Goal: Task Accomplishment & Management: Manage account settings

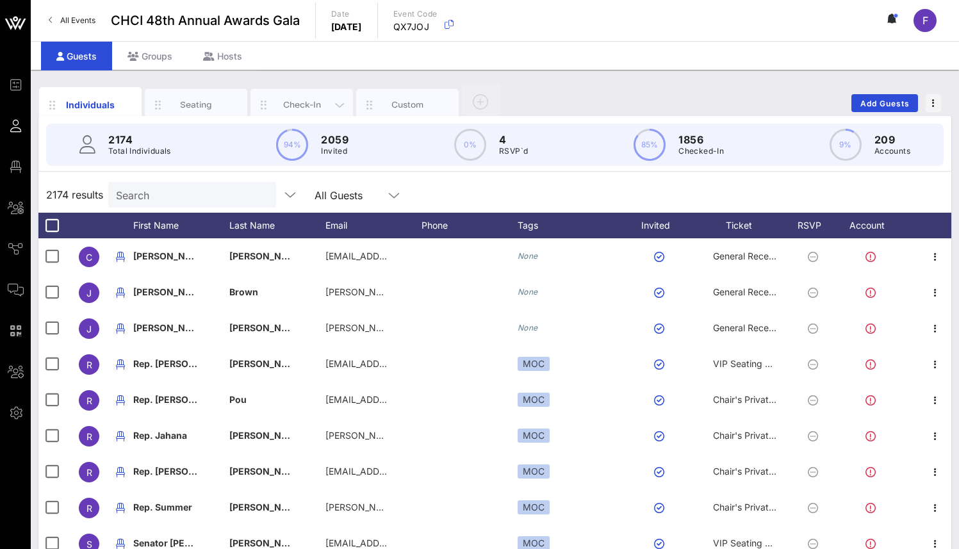
click at [303, 105] on div "Check-In" at bounding box center [302, 105] width 57 height 12
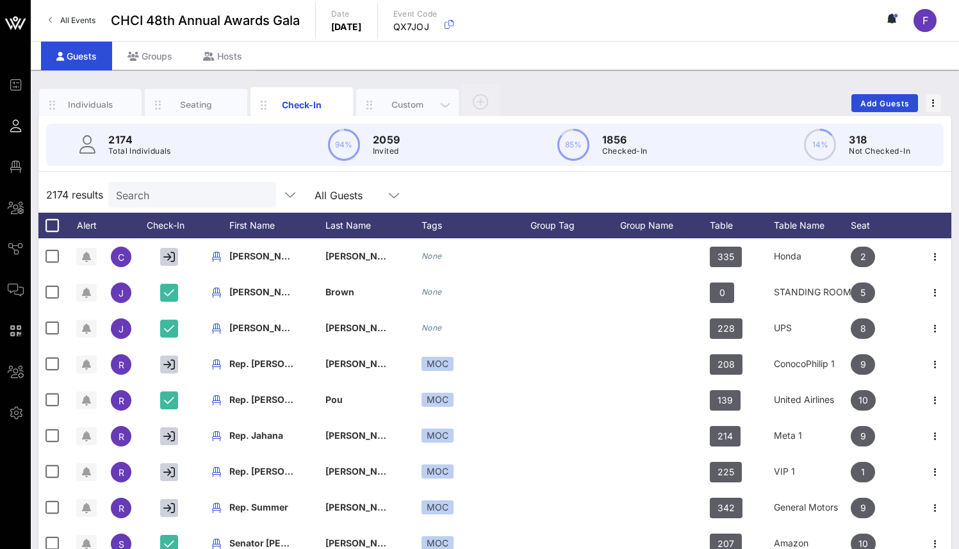
click at [402, 99] on div "Custom" at bounding box center [407, 105] width 57 height 12
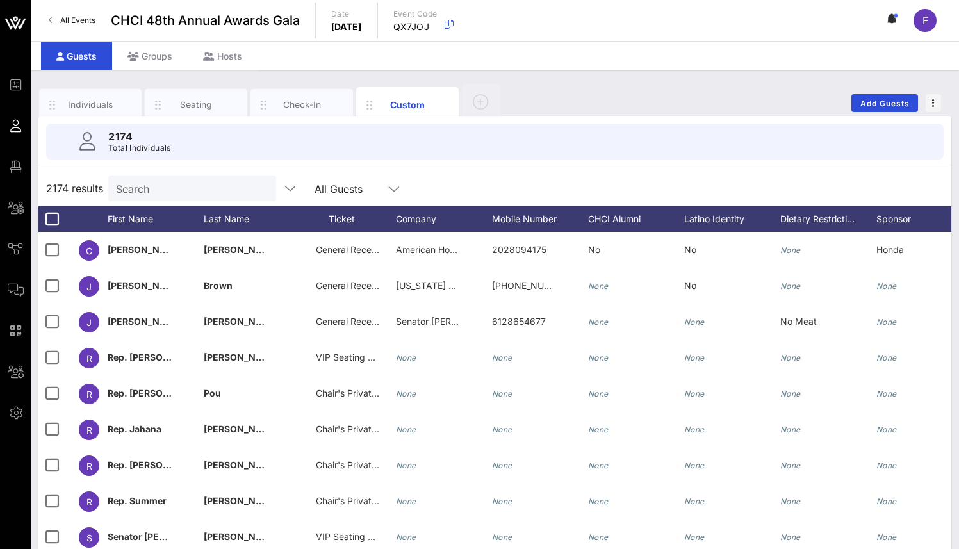
click at [58, 15] on link "All Events" at bounding box center [72, 20] width 62 height 20
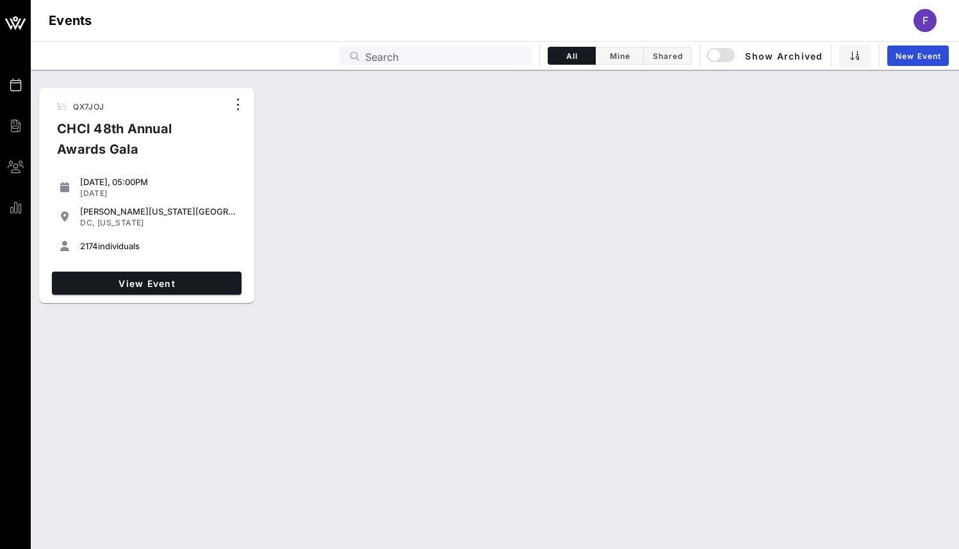
click at [136, 132] on div "CHCI 48th Annual Awards Gala" at bounding box center [137, 144] width 181 height 51
click at [157, 281] on span "View Event" at bounding box center [146, 283] width 179 height 11
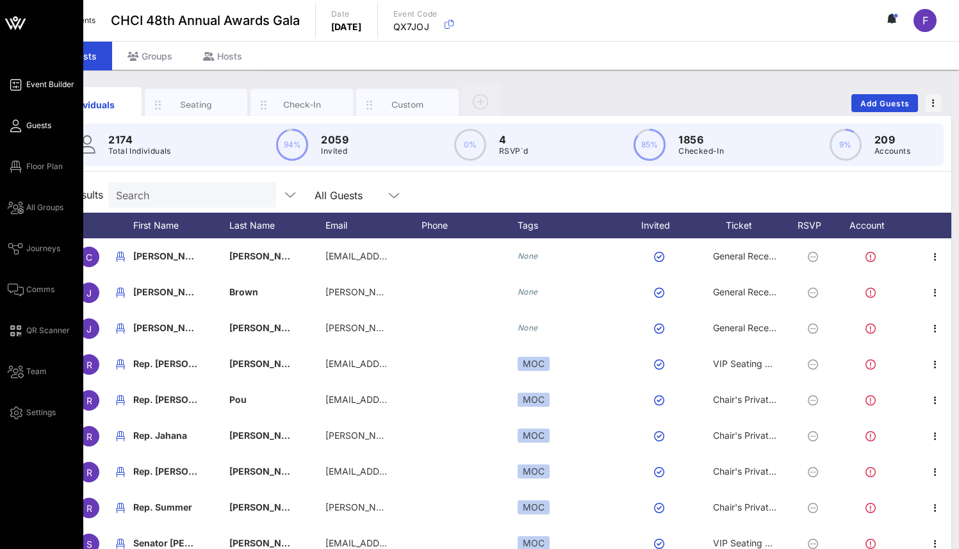
click at [39, 81] on span "Event Builder" at bounding box center [50, 85] width 48 height 12
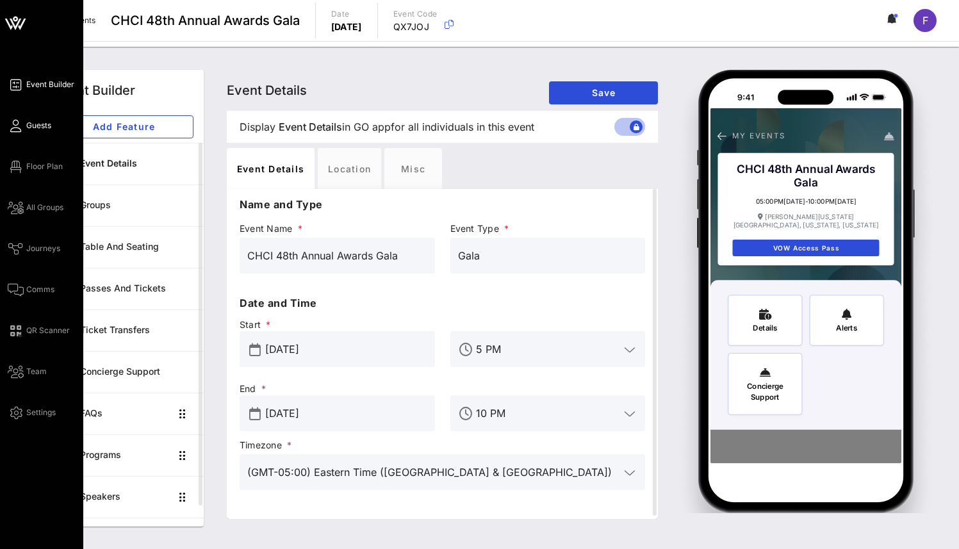
click at [40, 120] on span "Guests" at bounding box center [38, 126] width 25 height 12
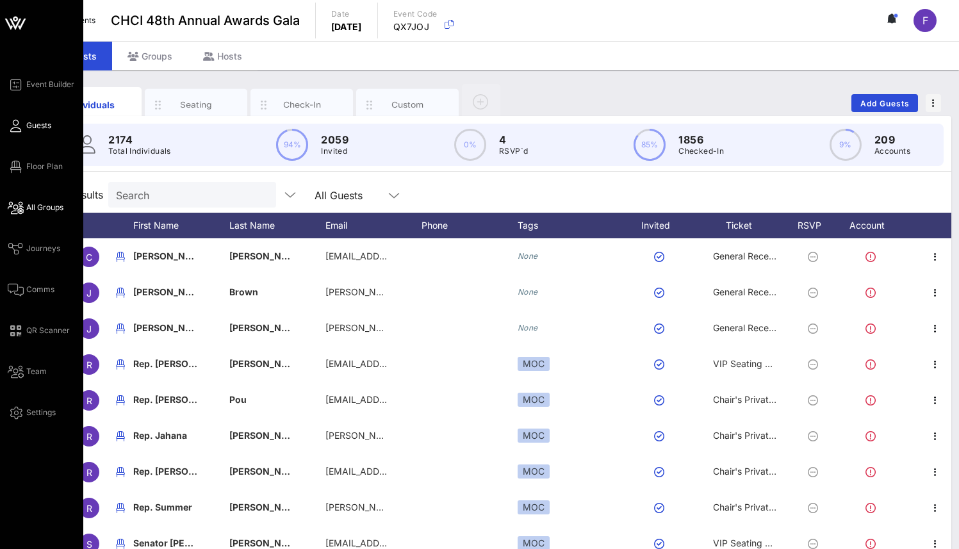
click at [45, 202] on span "All Groups" at bounding box center [44, 208] width 37 height 12
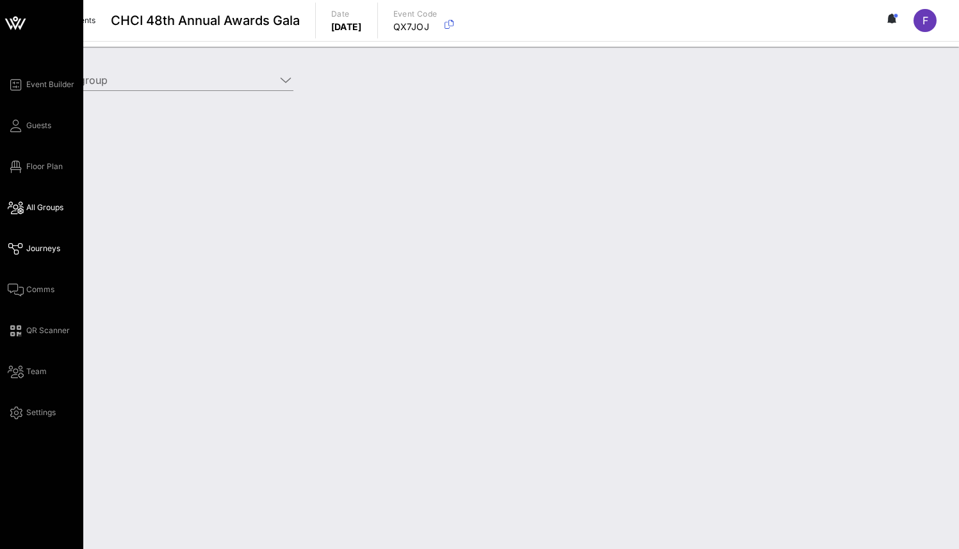
click at [42, 247] on span "Journeys" at bounding box center [43, 249] width 34 height 12
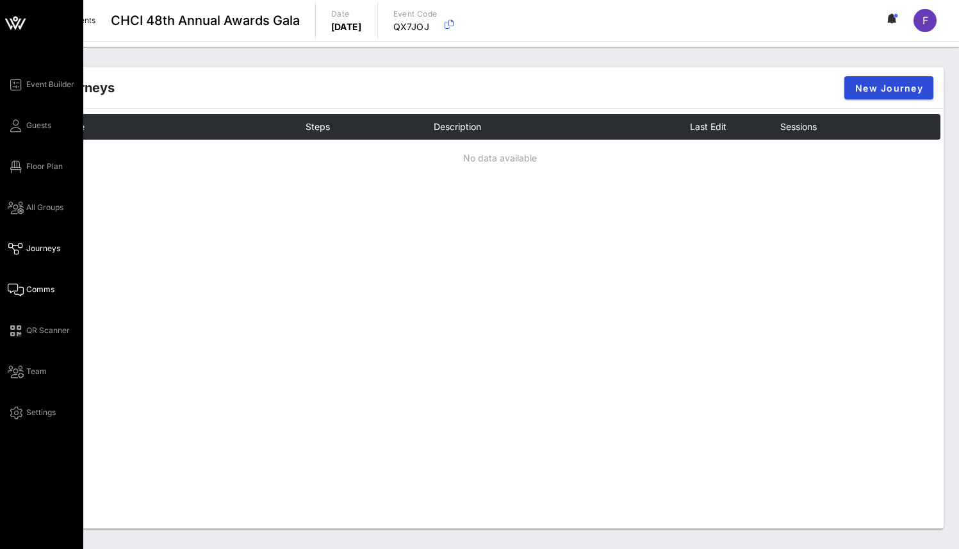
click at [26, 287] on link "Comms" at bounding box center [31, 289] width 47 height 15
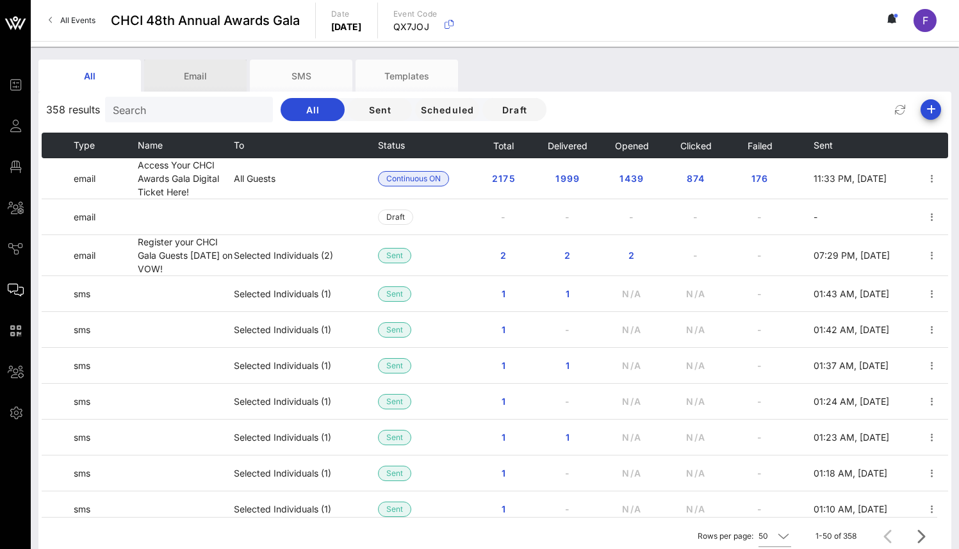
click at [186, 73] on div "Email" at bounding box center [195, 76] width 102 height 32
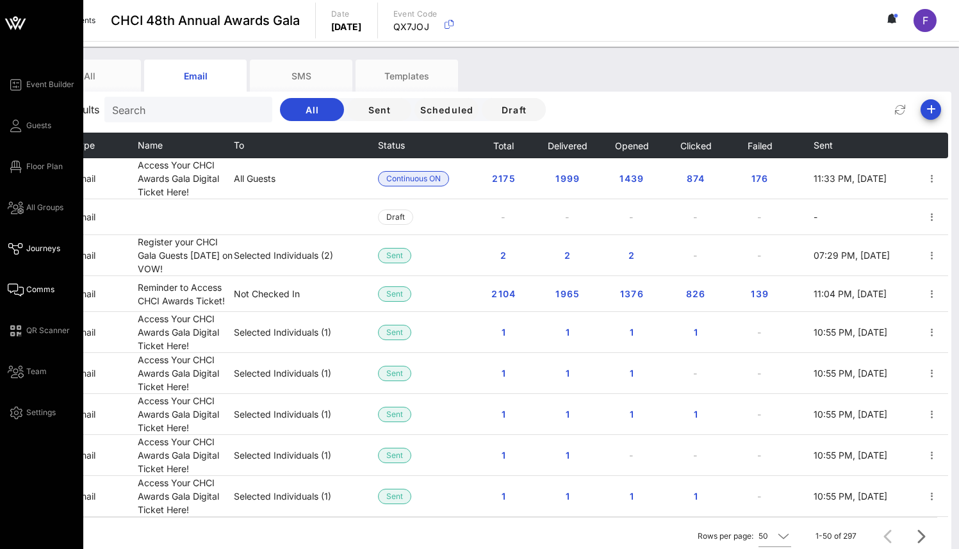
click at [47, 249] on span "Journeys" at bounding box center [43, 249] width 34 height 12
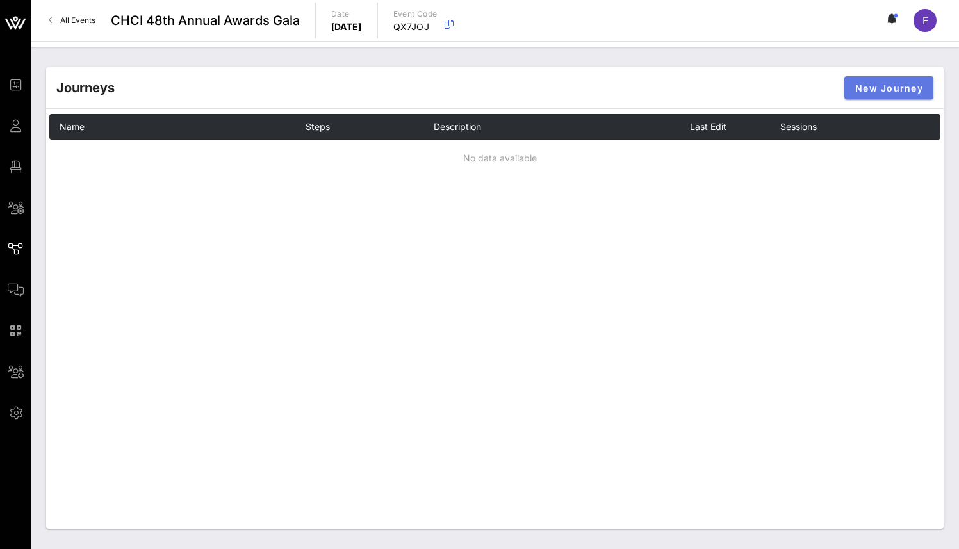
click at [892, 83] on span "New Journey" at bounding box center [888, 88] width 69 height 11
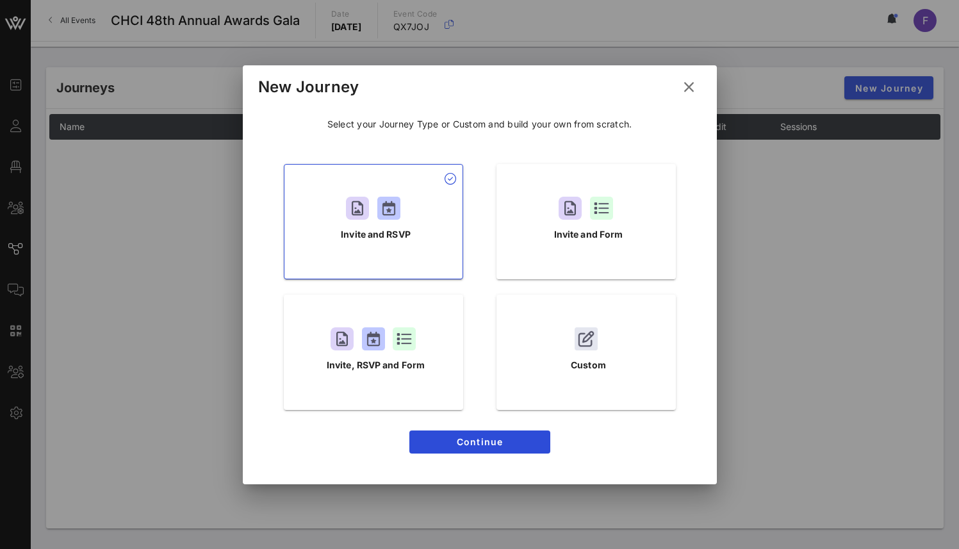
click at [689, 92] on icon at bounding box center [689, 87] width 18 height 16
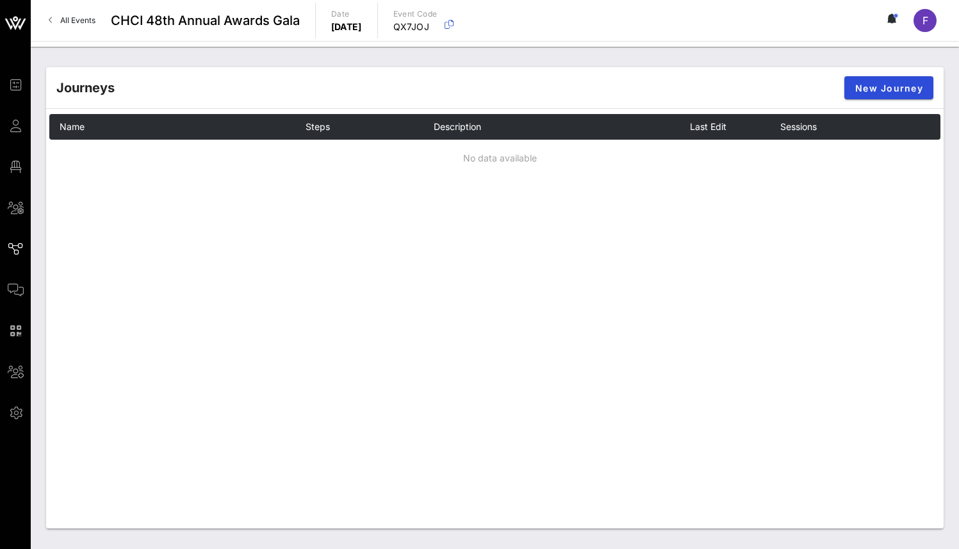
click at [67, 19] on span "All Events" at bounding box center [77, 20] width 35 height 10
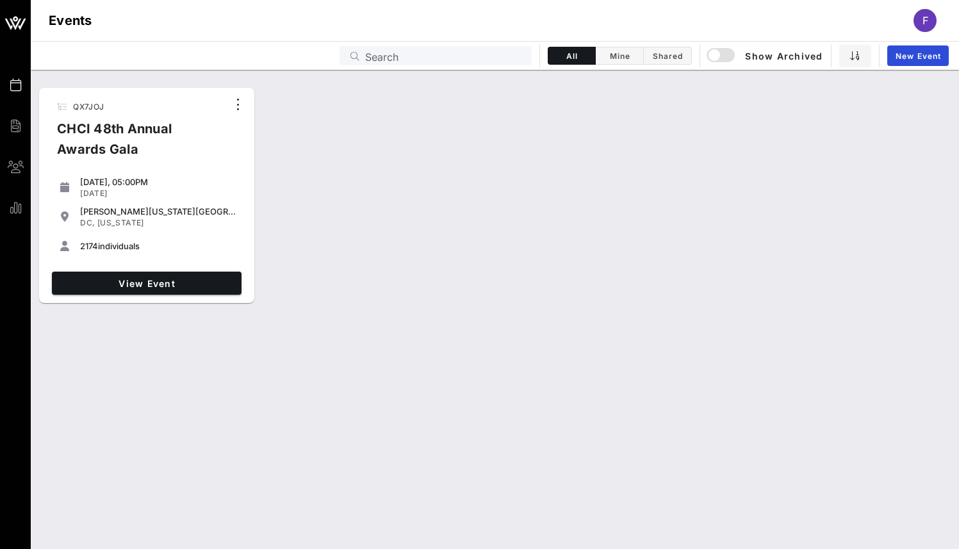
click at [129, 140] on div "CHCI 48th Annual Awards Gala" at bounding box center [137, 144] width 181 height 51
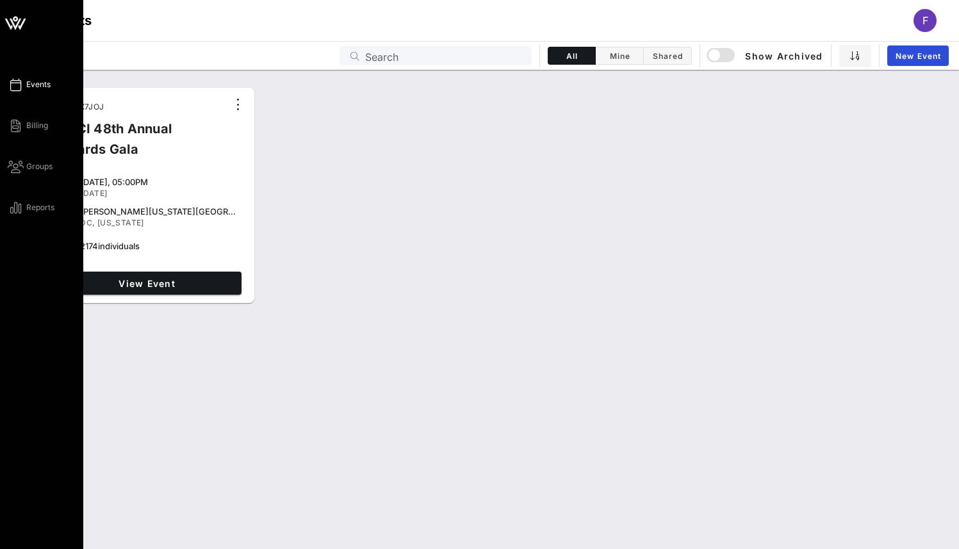
click at [32, 92] on link "Events" at bounding box center [29, 84] width 43 height 15
click at [34, 83] on span "Events" at bounding box center [38, 85] width 24 height 12
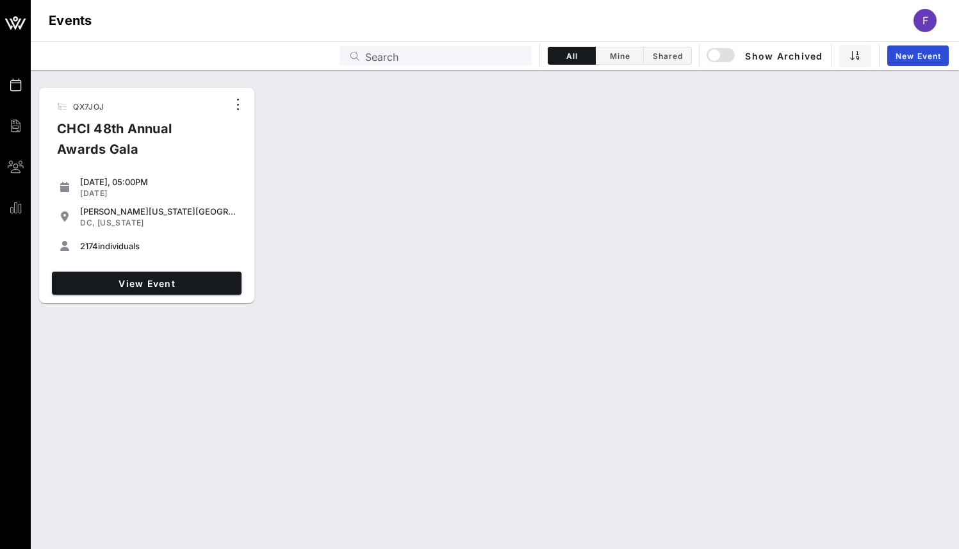
click at [126, 146] on div "CHCI 48th Annual Awards Gala" at bounding box center [137, 144] width 181 height 51
click at [147, 288] on span "View Event" at bounding box center [146, 283] width 179 height 11
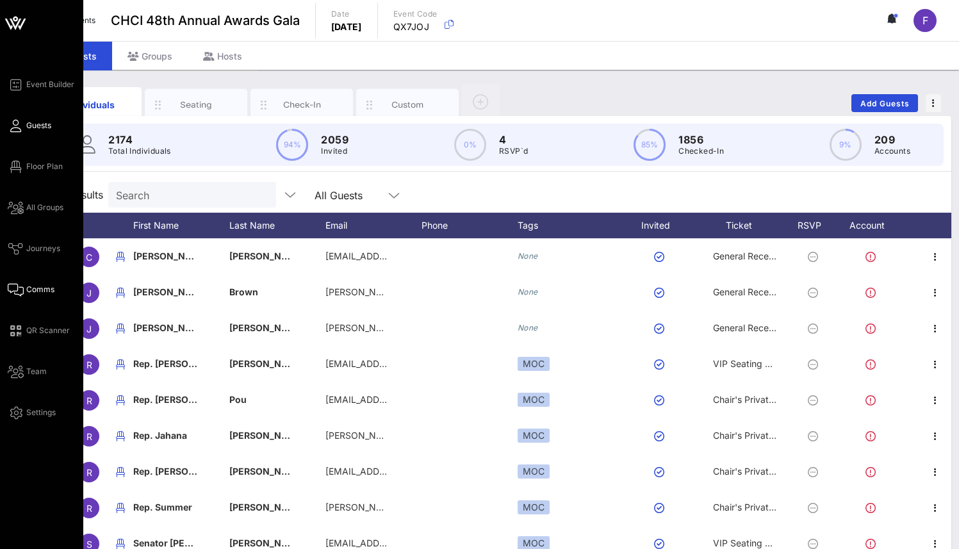
click at [33, 293] on span "Comms" at bounding box center [40, 290] width 28 height 12
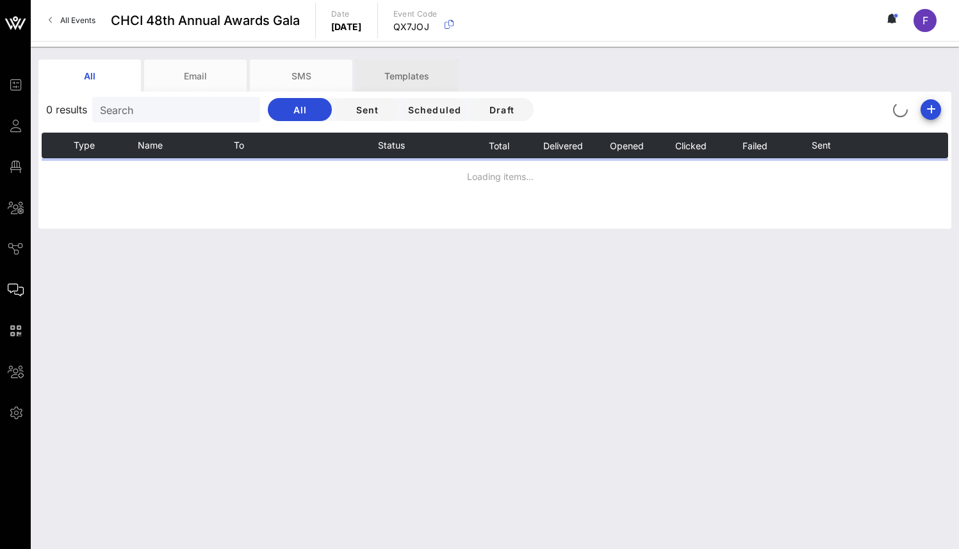
click at [428, 76] on div "Templates" at bounding box center [407, 76] width 102 height 32
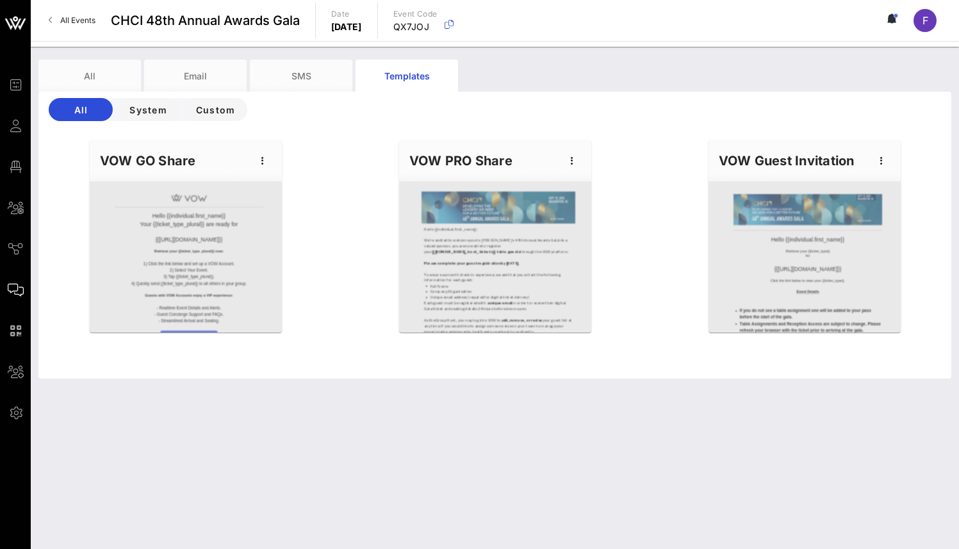
click at [202, 219] on div at bounding box center [186, 256] width 192 height 151
click at [263, 161] on icon "button" at bounding box center [262, 160] width 15 height 15
click at [291, 233] on div "Send" at bounding box center [282, 234] width 32 height 10
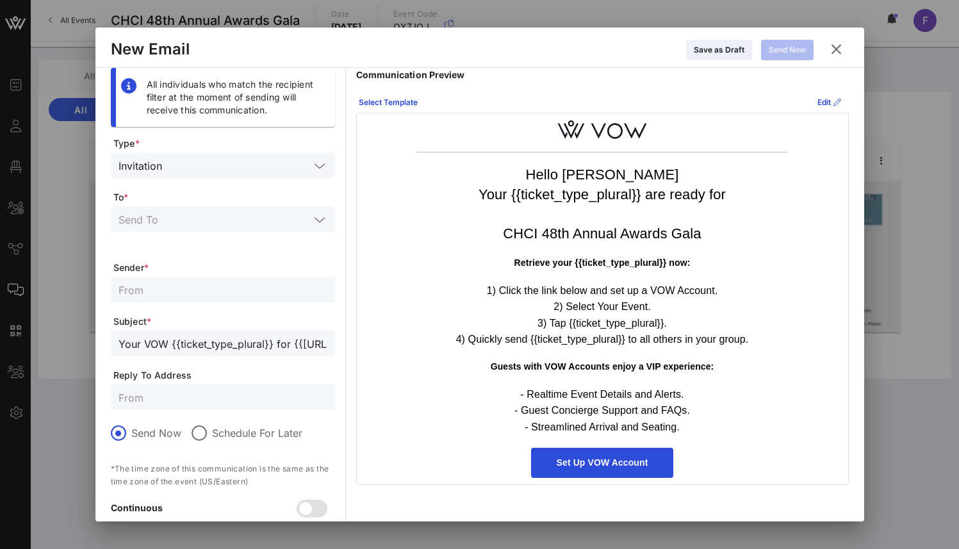
click at [274, 146] on span "Type *" at bounding box center [224, 143] width 222 height 13
click at [274, 162] on input "text" at bounding box center [238, 165] width 142 height 17
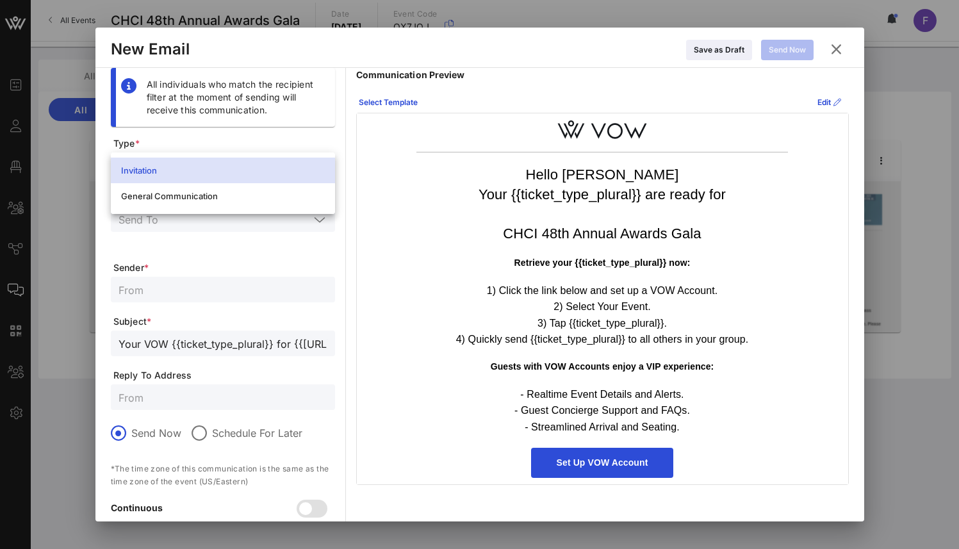
click at [283, 140] on span "Type *" at bounding box center [224, 143] width 222 height 13
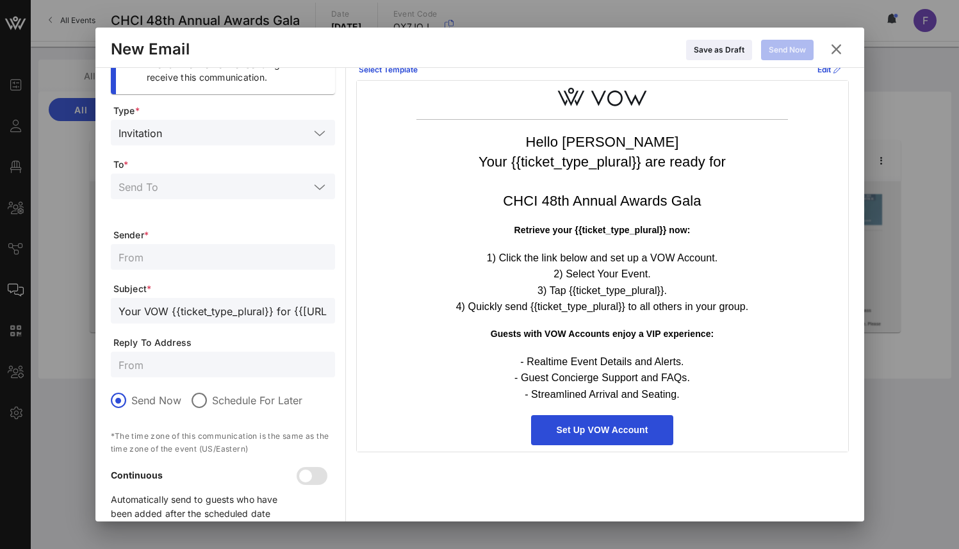
scroll to position [54, 0]
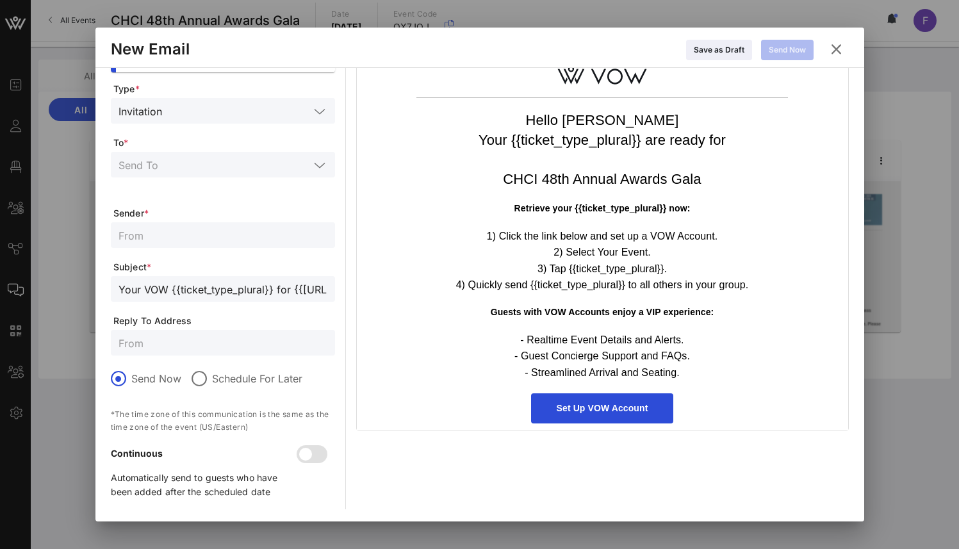
click at [183, 167] on input "text" at bounding box center [214, 164] width 191 height 17
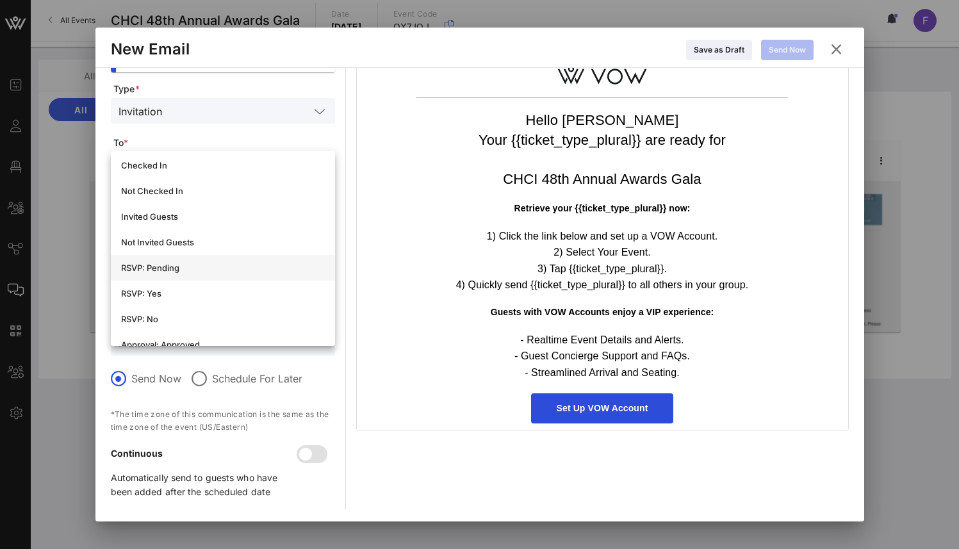
scroll to position [302, 0]
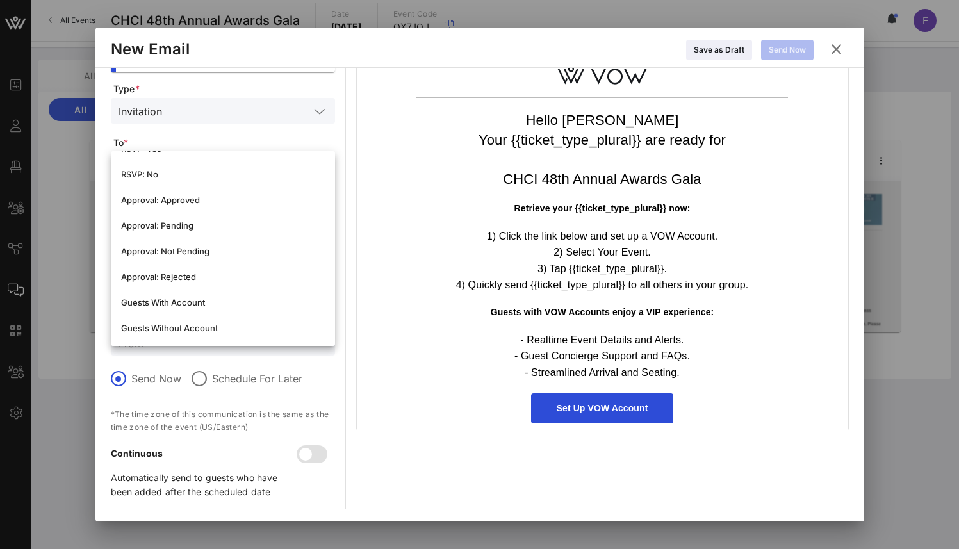
click at [921, 85] on div at bounding box center [479, 274] width 959 height 549
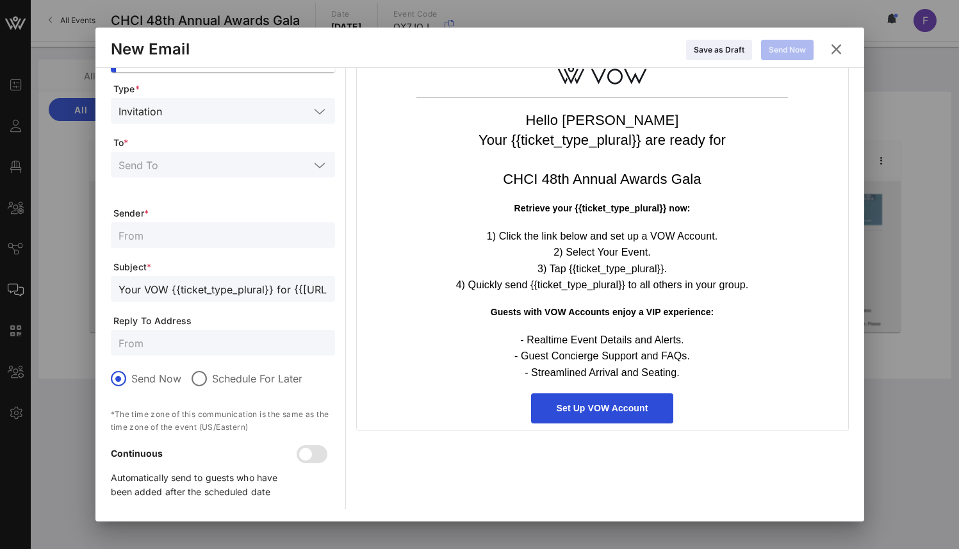
scroll to position [0, 0]
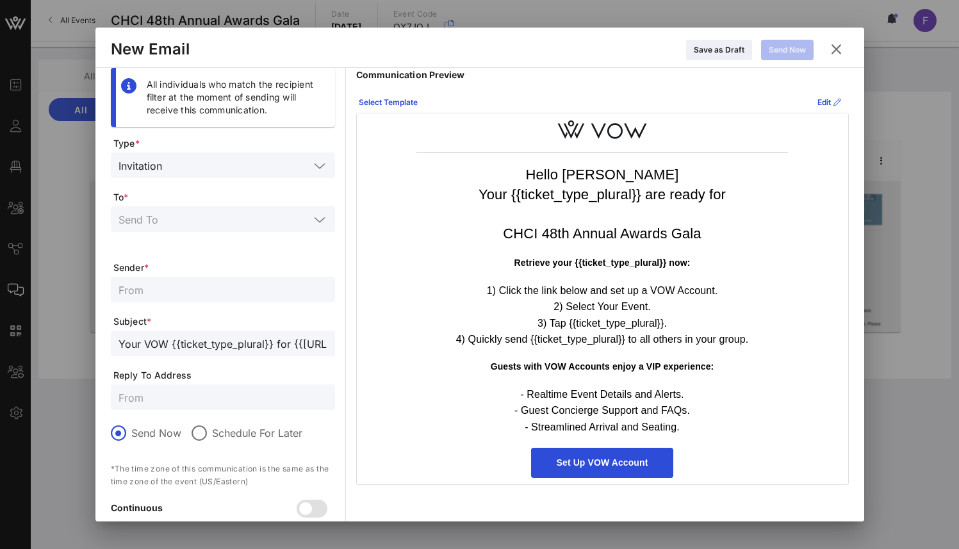
click at [840, 44] on icon at bounding box center [835, 49] width 23 height 22
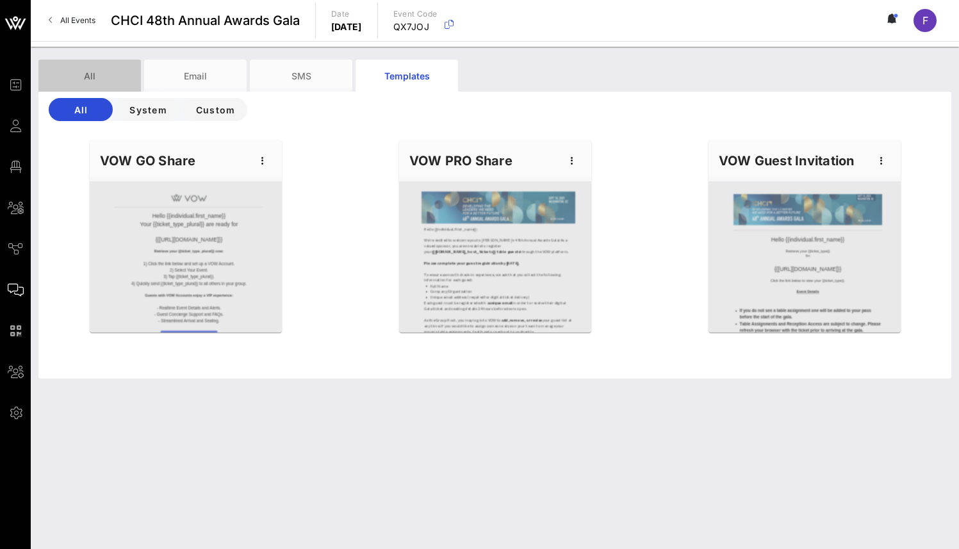
click at [72, 70] on div "All" at bounding box center [89, 76] width 102 height 32
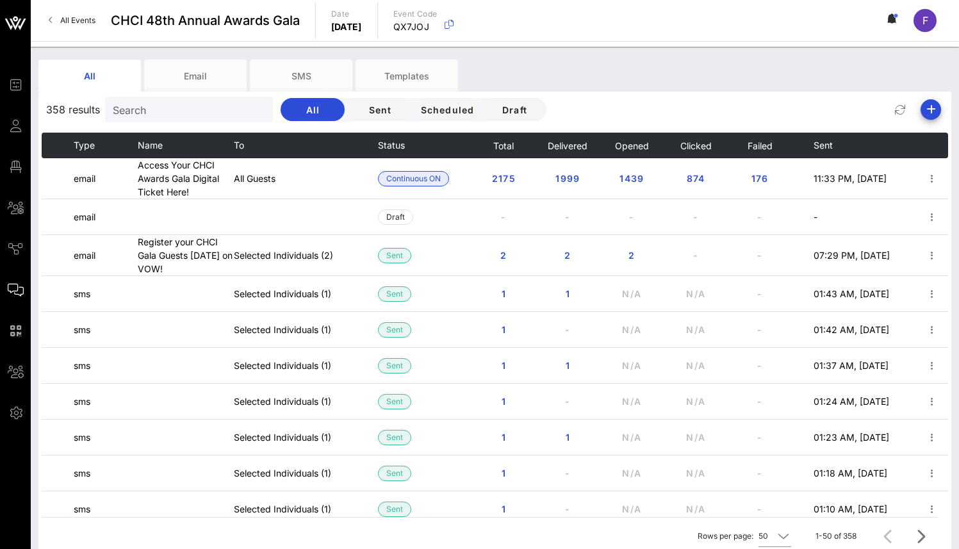
click at [55, 17] on link "All Events" at bounding box center [72, 20] width 62 height 20
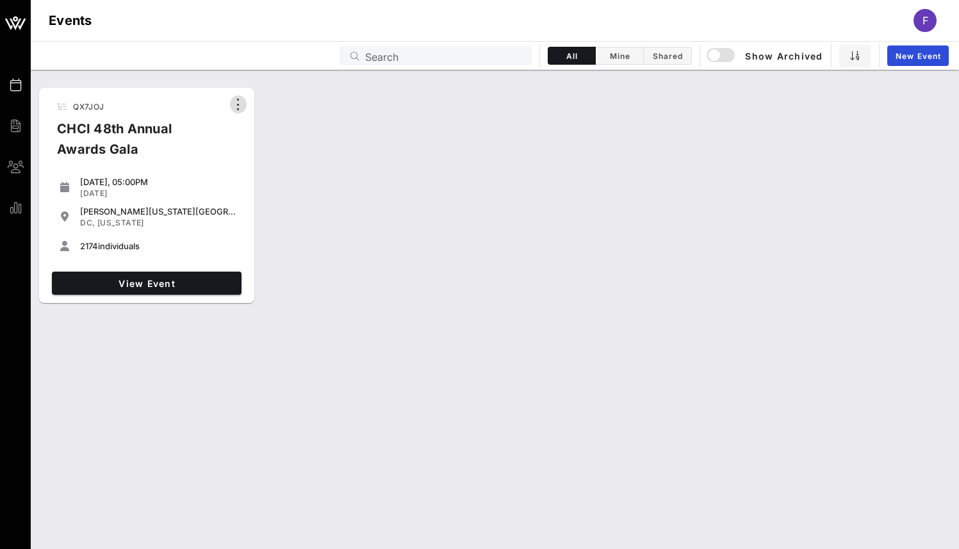
click at [232, 104] on icon "button" at bounding box center [238, 104] width 15 height 15
click at [236, 103] on icon "button" at bounding box center [238, 104] width 15 height 15
click at [161, 282] on span "View Event" at bounding box center [146, 283] width 179 height 11
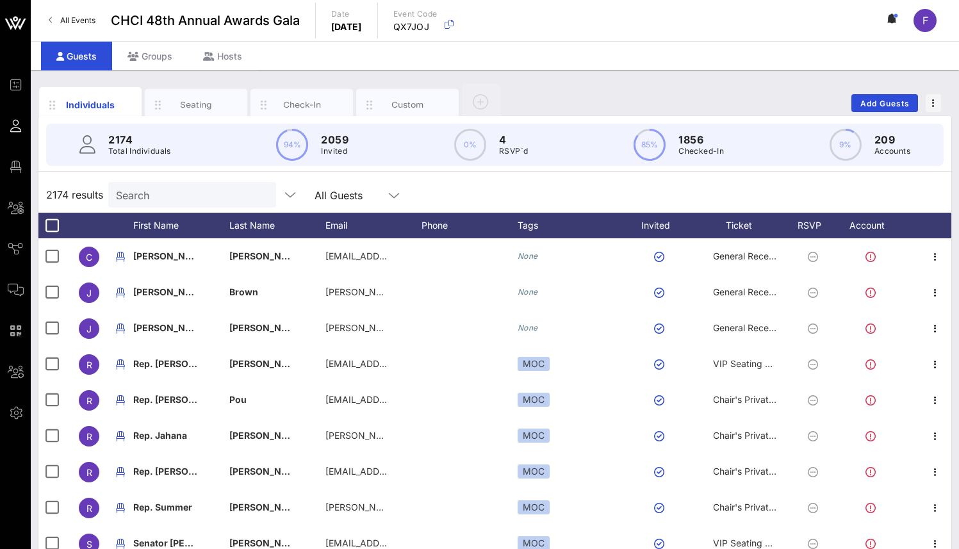
click at [65, 19] on span "All Events" at bounding box center [77, 20] width 35 height 10
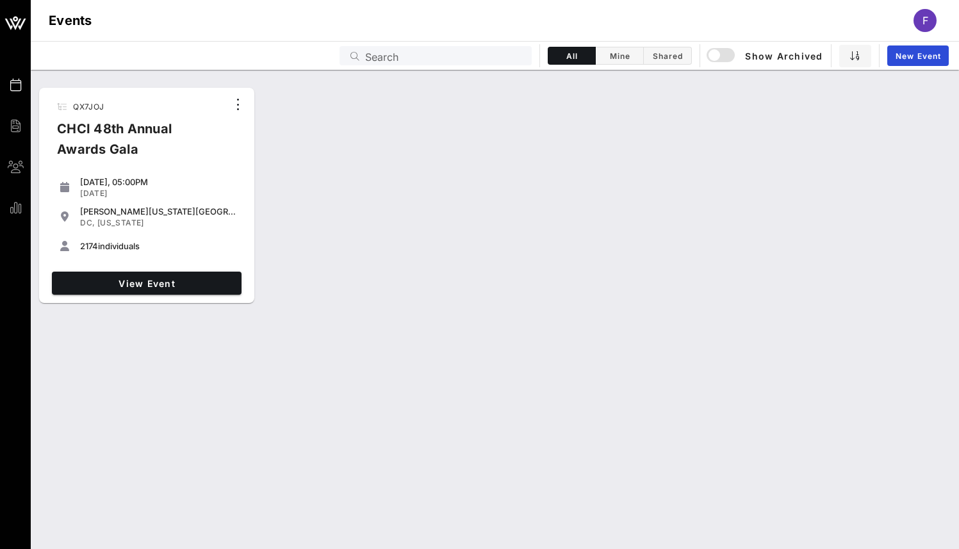
click at [90, 135] on div "CHCI 48th Annual Awards Gala" at bounding box center [137, 144] width 181 height 51
click at [234, 104] on icon "button" at bounding box center [238, 104] width 15 height 15
click at [133, 113] on div "QX7JOJ CHCI 48th Annual Awards Gala" at bounding box center [137, 132] width 181 height 74
click at [243, 107] on icon "button" at bounding box center [238, 104] width 15 height 15
click at [290, 95] on div "QX7JOJ CHCI 48th Annual Awards Gala [DATE], 05:00PM [DATE] [PERSON_NAME][US_STA…" at bounding box center [495, 196] width 928 height 226
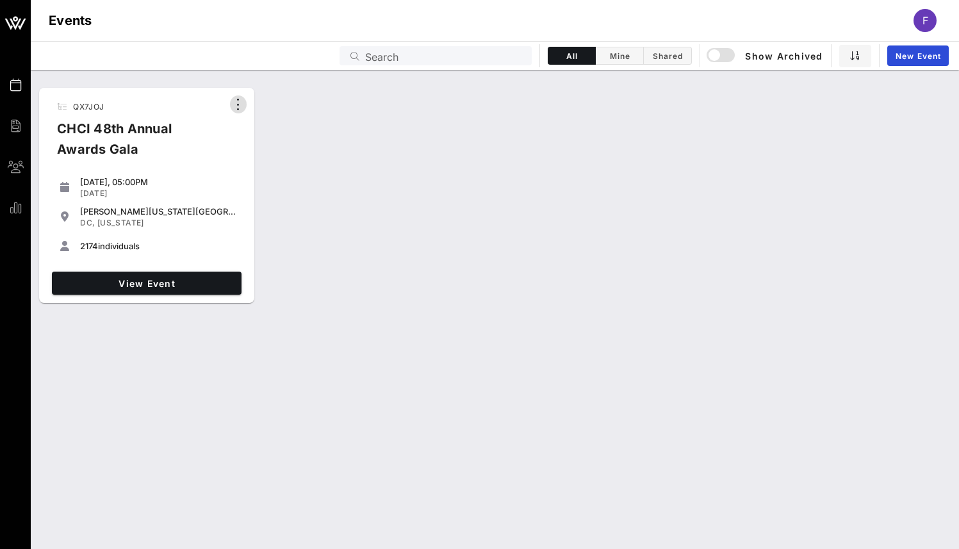
click at [236, 105] on icon "button" at bounding box center [238, 104] width 15 height 15
click at [122, 136] on div "CHCI 48th Annual Awards Gala" at bounding box center [137, 144] width 181 height 51
drag, startPoint x: 157, startPoint y: 152, endPoint x: 50, endPoint y: 138, distance: 107.9
click at [50, 138] on div "CHCI 48th Annual Awards Gala" at bounding box center [137, 144] width 181 height 51
click at [237, 111] on icon "button" at bounding box center [238, 104] width 15 height 15
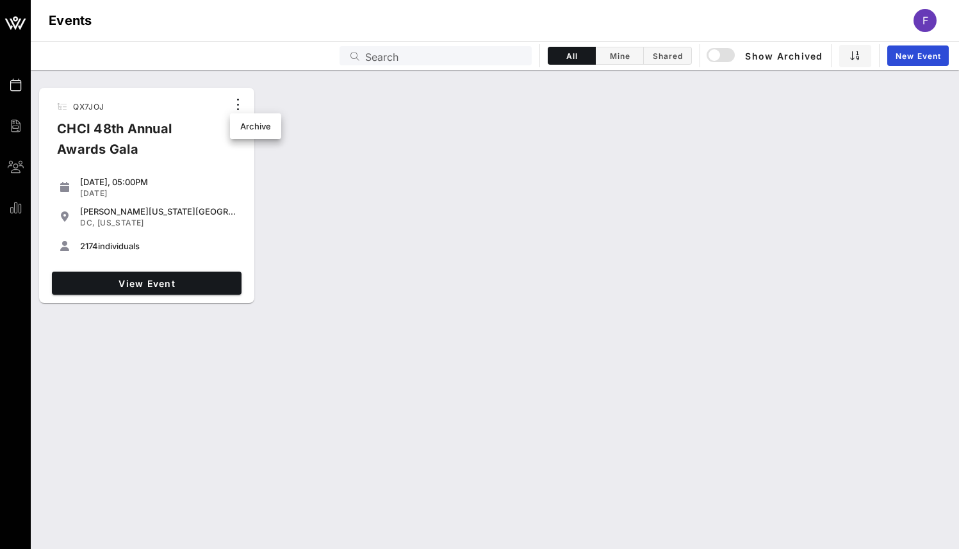
click at [315, 101] on div "QX7JOJ CHCI 48th Annual Awards Gala [DATE], 05:00PM [DATE] [PERSON_NAME][US_STA…" at bounding box center [495, 196] width 928 height 226
click at [133, 116] on div "QX7JOJ CHCI 48th Annual Awards Gala" at bounding box center [137, 132] width 181 height 74
click at [65, 247] on icon at bounding box center [64, 246] width 9 height 10
click at [96, 141] on div "CHCI 48th Annual Awards Gala" at bounding box center [137, 144] width 181 height 51
drag, startPoint x: 143, startPoint y: 151, endPoint x: 47, endPoint y: 124, distance: 100.6
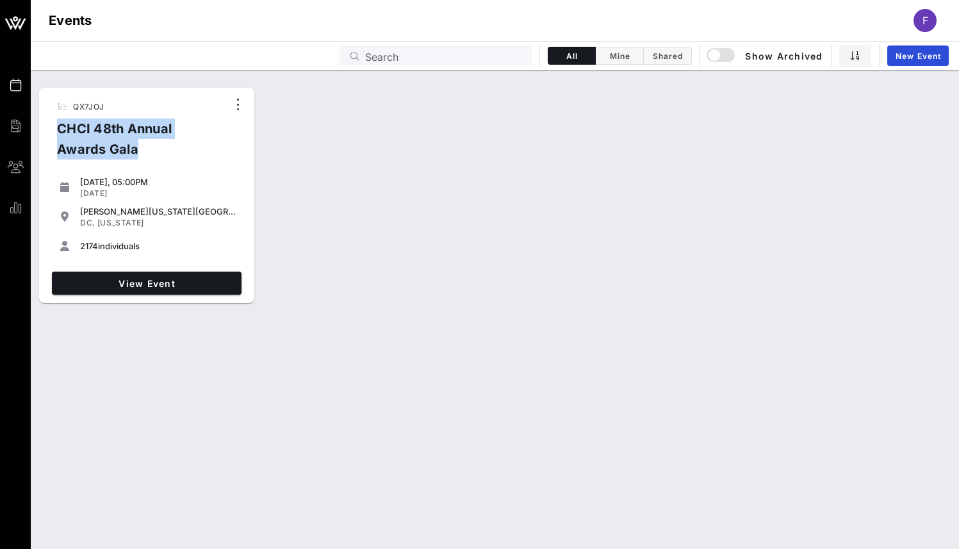
click at [47, 124] on div "CHCI 48th Annual Awards Gala" at bounding box center [137, 144] width 181 height 51
click at [145, 149] on div "CHCI 48th Annual Awards Gala" at bounding box center [137, 144] width 181 height 51
drag, startPoint x: 147, startPoint y: 149, endPoint x: 50, endPoint y: 125, distance: 100.4
click at [50, 125] on div "CHCI 48th Annual Awards Gala" at bounding box center [137, 144] width 181 height 51
click at [123, 242] on div "2174 individuals" at bounding box center [158, 246] width 156 height 10
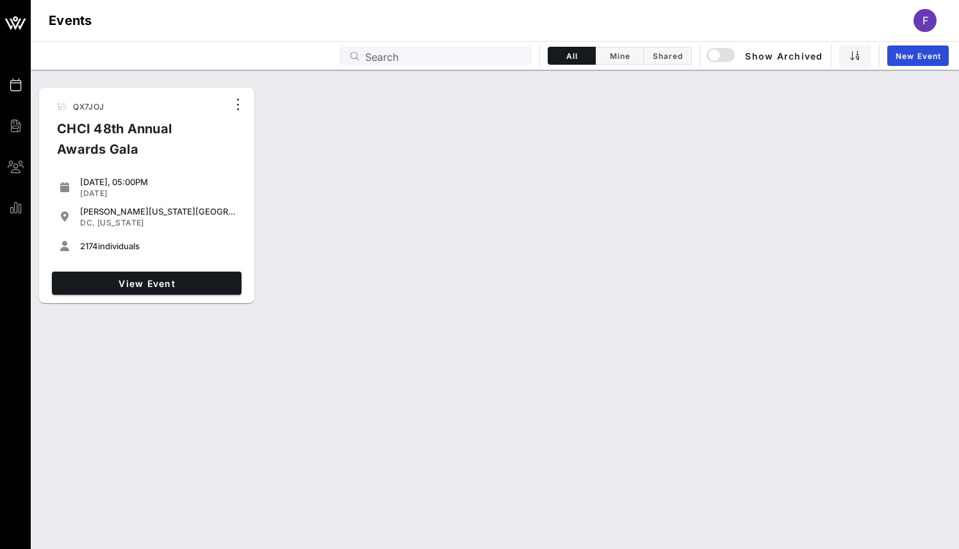
drag, startPoint x: 79, startPoint y: 244, endPoint x: 189, endPoint y: 238, distance: 110.4
click at [180, 240] on div "2174 individuals" at bounding box center [146, 246] width 179 height 26
drag, startPoint x: 175, startPoint y: 159, endPoint x: 56, endPoint y: 128, distance: 123.2
click at [56, 128] on div "CHCI 48th Annual Awards Gala" at bounding box center [137, 144] width 181 height 51
click at [512, 254] on div "QX7JOJ CHCI 48th Annual Awards Gala [DATE], 05:00PM [DATE] [PERSON_NAME][US_STA…" at bounding box center [495, 196] width 928 height 226
